Goal: Navigation & Orientation: Find specific page/section

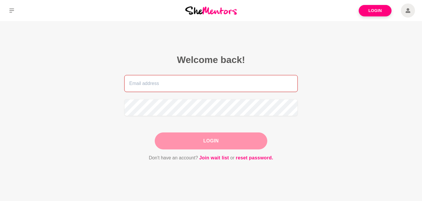
type input "vicci.ormandy@gmail.com"
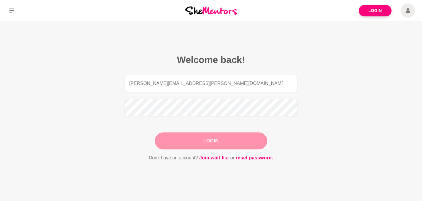
click at [199, 146] on div "Login" at bounding box center [211, 140] width 112 height 17
click at [206, 140] on button "Login" at bounding box center [211, 140] width 112 height 17
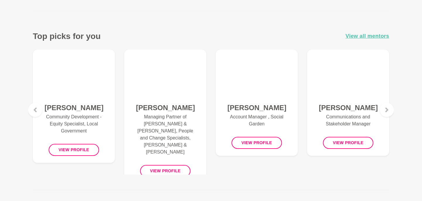
scroll to position [218, 0]
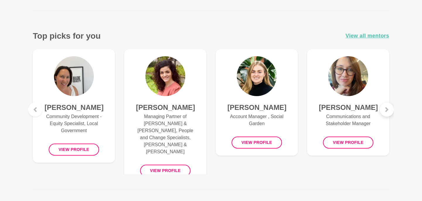
click at [389, 108] on div at bounding box center [386, 109] width 14 height 14
click at [368, 36] on span "View all mentors" at bounding box center [367, 36] width 44 height 8
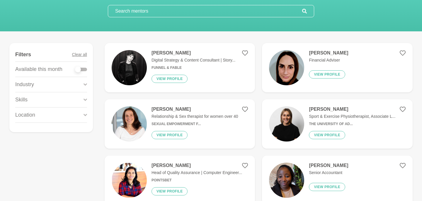
scroll to position [57, 0]
